Goal: Transaction & Acquisition: Purchase product/service

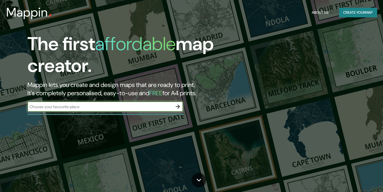
click at [170, 106] on input "text" at bounding box center [99, 107] width 145 height 6
click at [164, 108] on input "text" at bounding box center [99, 107] width 145 height 6
type input "l"
type input "panama uip"
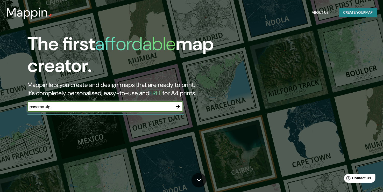
click at [179, 107] on icon "button" at bounding box center [178, 107] width 4 height 4
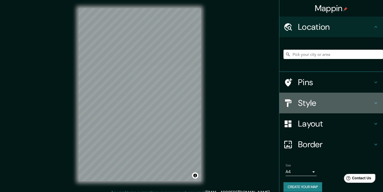
click at [310, 101] on h4 "Style" at bounding box center [335, 103] width 75 height 10
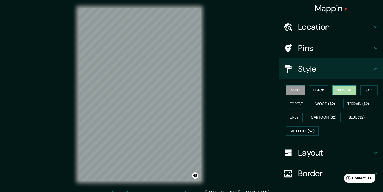
click at [340, 92] on button "Natural" at bounding box center [344, 90] width 24 height 10
click at [295, 91] on button "White" at bounding box center [294, 90] width 19 height 10
click at [323, 93] on button "Black" at bounding box center [318, 90] width 19 height 10
click at [337, 91] on button "Natural" at bounding box center [344, 90] width 24 height 10
click at [367, 89] on button "Love" at bounding box center [368, 90] width 17 height 10
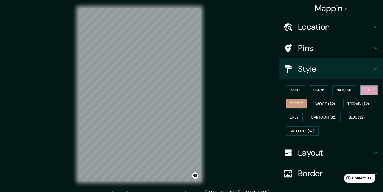
click at [294, 104] on button "Forest" at bounding box center [295, 104] width 21 height 10
click at [295, 91] on button "White" at bounding box center [294, 90] width 19 height 10
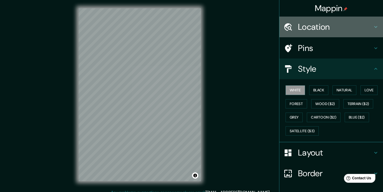
click at [326, 33] on div "Location" at bounding box center [331, 27] width 104 height 21
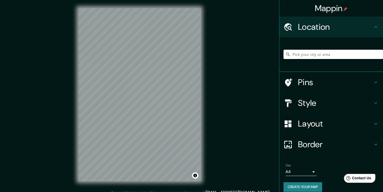
click at [323, 53] on input "Pick your city or area" at bounding box center [332, 54] width 99 height 9
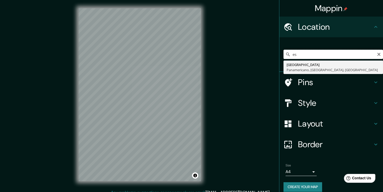
type input "e"
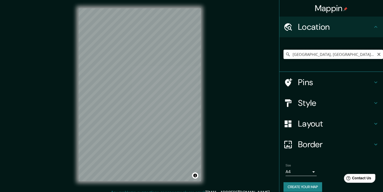
click at [330, 51] on input "[GEOGRAPHIC_DATA], [GEOGRAPHIC_DATA], [GEOGRAPHIC_DATA], [GEOGRAPHIC_DATA]" at bounding box center [332, 54] width 99 height 9
click at [360, 53] on input "[GEOGRAPHIC_DATA], [GEOGRAPHIC_DATA], [GEOGRAPHIC_DATA], [GEOGRAPHIC_DATA]" at bounding box center [332, 54] width 99 height 9
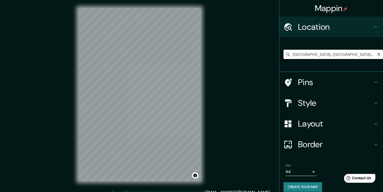
click at [359, 52] on input "[GEOGRAPHIC_DATA], [GEOGRAPHIC_DATA], [GEOGRAPHIC_DATA], [GEOGRAPHIC_DATA]" at bounding box center [332, 54] width 99 height 9
drag, startPoint x: 359, startPoint y: 52, endPoint x: 363, endPoint y: 53, distance: 3.9
click at [359, 53] on input "[GEOGRAPHIC_DATA], [GEOGRAPHIC_DATA], [GEOGRAPHIC_DATA], [GEOGRAPHIC_DATA]" at bounding box center [332, 54] width 99 height 9
click at [366, 53] on input "[GEOGRAPHIC_DATA], [GEOGRAPHIC_DATA], [GEOGRAPHIC_DATA], [GEOGRAPHIC_DATA]" at bounding box center [332, 54] width 99 height 9
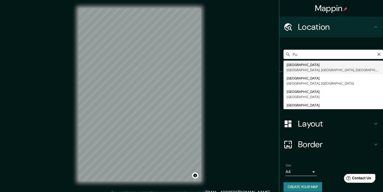
type input "P"
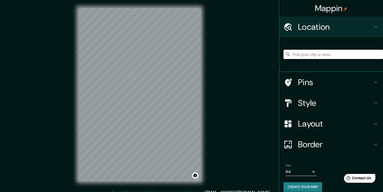
click at [356, 54] on input "Pick your city or area" at bounding box center [332, 54] width 99 height 9
type input "[GEOGRAPHIC_DATA], [GEOGRAPHIC_DATA][PERSON_NAME], [GEOGRAPHIC_DATA], [GEOGRAPH…"
click at [171, 87] on div at bounding box center [171, 87] width 4 height 4
click at [171, 89] on div at bounding box center [171, 89] width 4 height 4
click at [314, 79] on h4 "Pins" at bounding box center [335, 82] width 75 height 10
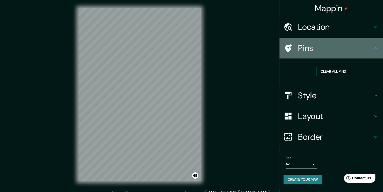
click at [326, 45] on h4 "Pins" at bounding box center [335, 48] width 75 height 10
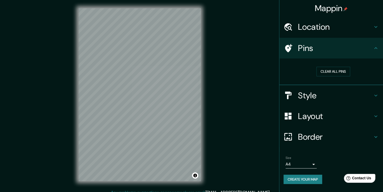
click at [332, 21] on div "Location" at bounding box center [331, 27] width 104 height 21
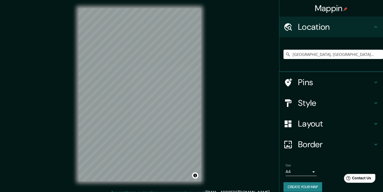
click at [330, 30] on h4 "Location" at bounding box center [335, 27] width 75 height 10
click at [323, 97] on div "Style" at bounding box center [331, 103] width 104 height 21
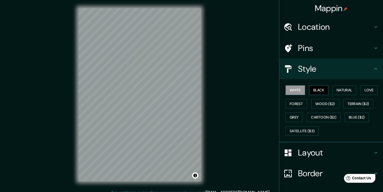
click at [313, 89] on button "Black" at bounding box center [318, 90] width 19 height 10
click at [341, 88] on button "Natural" at bounding box center [344, 90] width 24 height 10
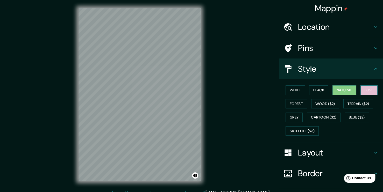
click at [363, 90] on button "Love" at bounding box center [368, 90] width 17 height 10
click at [285, 104] on button "Forest" at bounding box center [295, 104] width 21 height 10
